Goal: Task Accomplishment & Management: Manage account settings

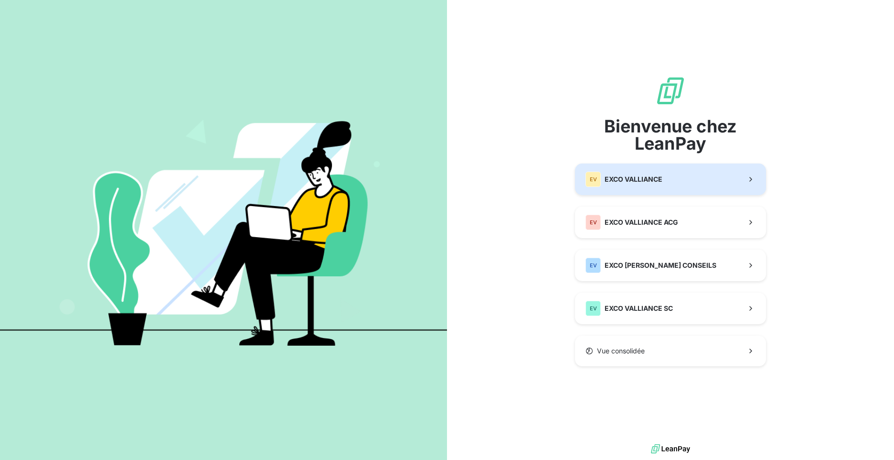
click at [633, 177] on span "EXCO VALLIANCE" at bounding box center [634, 179] width 58 height 10
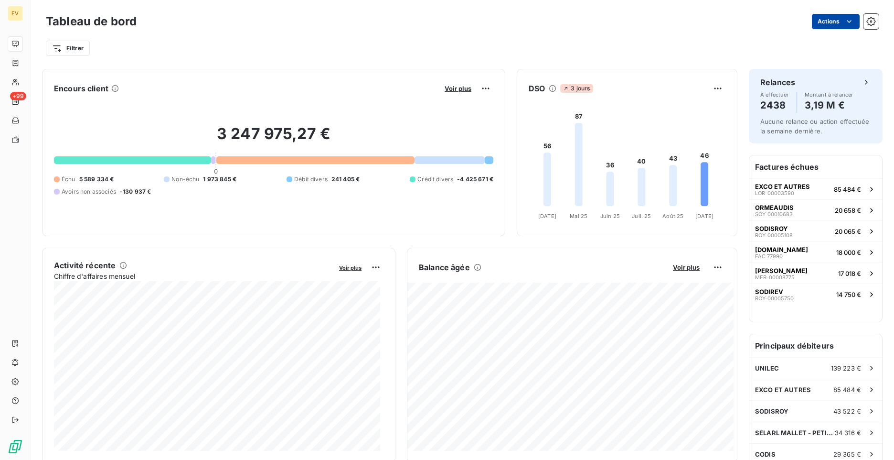
click at [811, 21] on html "EV +99 Tableau de bord Actions Filtrer Encours client Voir plus 3 247 975,27 € …" at bounding box center [447, 230] width 894 height 460
click at [864, 22] on html "EV +99 Tableau de bord Actions Filtrer Encours client Voir plus 3 247 975,27 € …" at bounding box center [447, 230] width 894 height 460
click at [871, 22] on icon "button" at bounding box center [872, 22] width 2 height 2
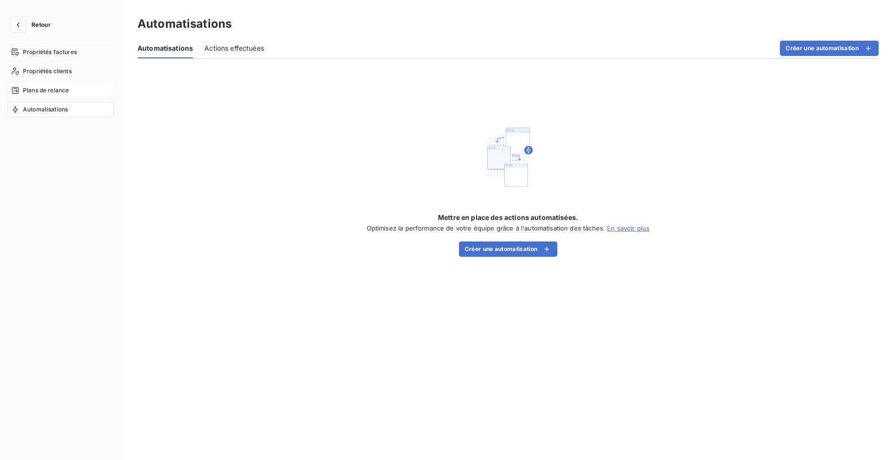
click at [46, 92] on span "Plans de relance" at bounding box center [46, 90] width 46 height 9
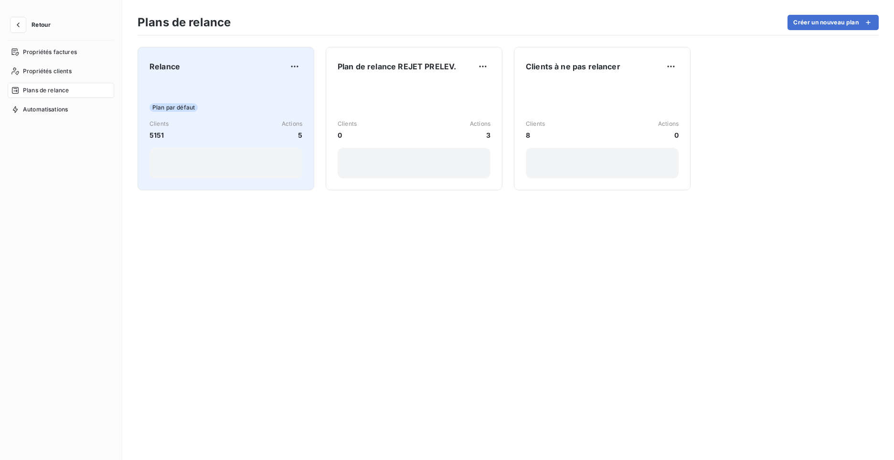
click at [219, 78] on div "Relance Plan par défaut Clients 5151 Actions 5" at bounding box center [226, 118] width 153 height 119
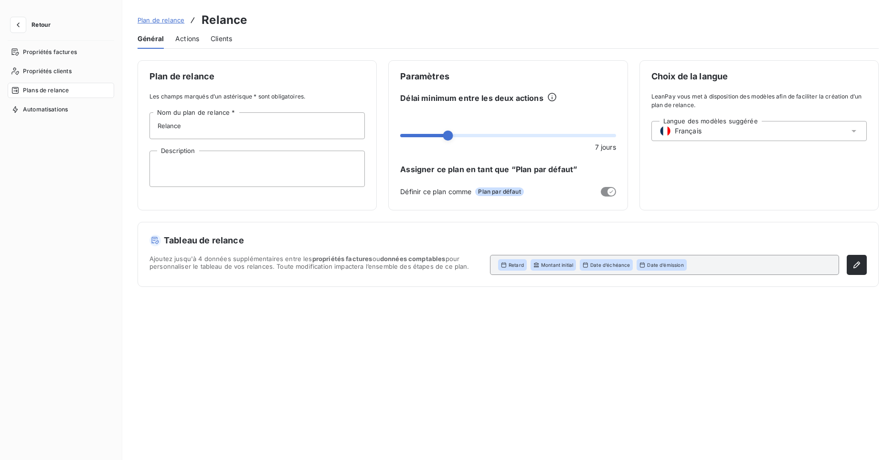
click at [175, 85] on div "Plan de relance Les champs marqués d’un astérisque * sont obligatoires. Relance…" at bounding box center [257, 135] width 239 height 150
click at [54, 67] on span "Propriétés clients" at bounding box center [47, 71] width 49 height 9
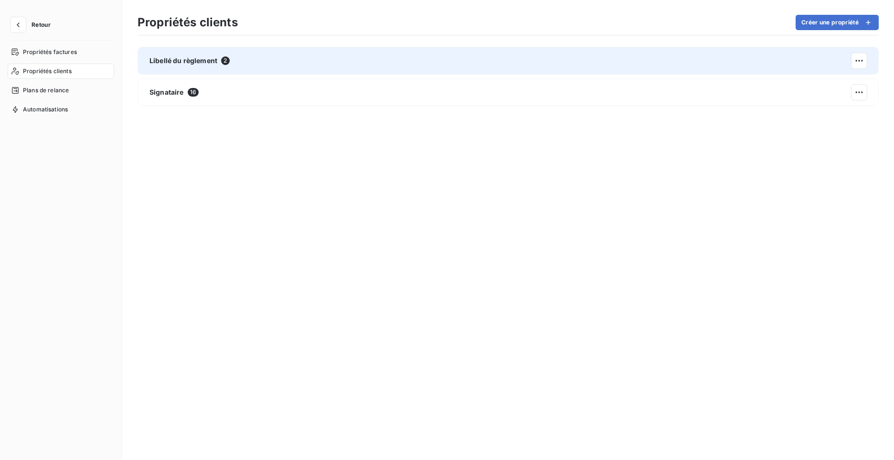
click at [207, 63] on span "Libellé du règlement" at bounding box center [184, 61] width 68 height 10
